Goal: Go to known website: Go to known website

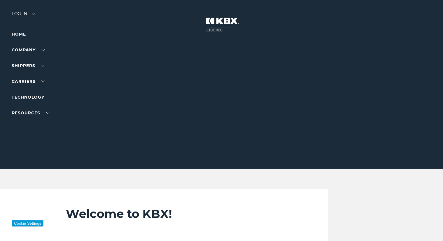
click at [33, 16] on div "Log in" at bounding box center [23, 16] width 23 height 8
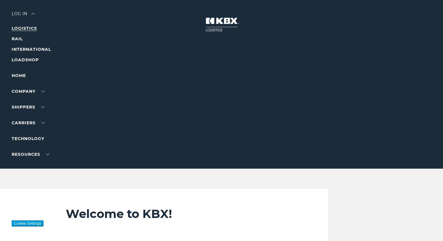
click at [29, 30] on link "LOGISTICS" at bounding box center [24, 28] width 25 height 5
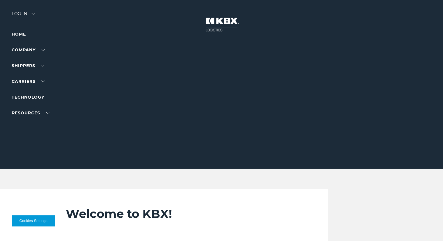
click at [34, 12] on div "Log in" at bounding box center [23, 16] width 23 height 8
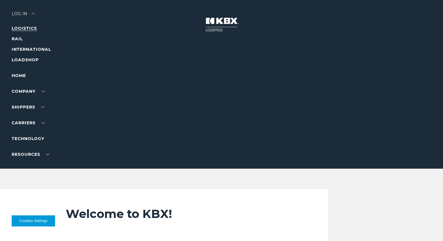
click at [31, 29] on link "LOGISTICS" at bounding box center [24, 28] width 25 height 5
